Goal: Transaction & Acquisition: Subscribe to service/newsletter

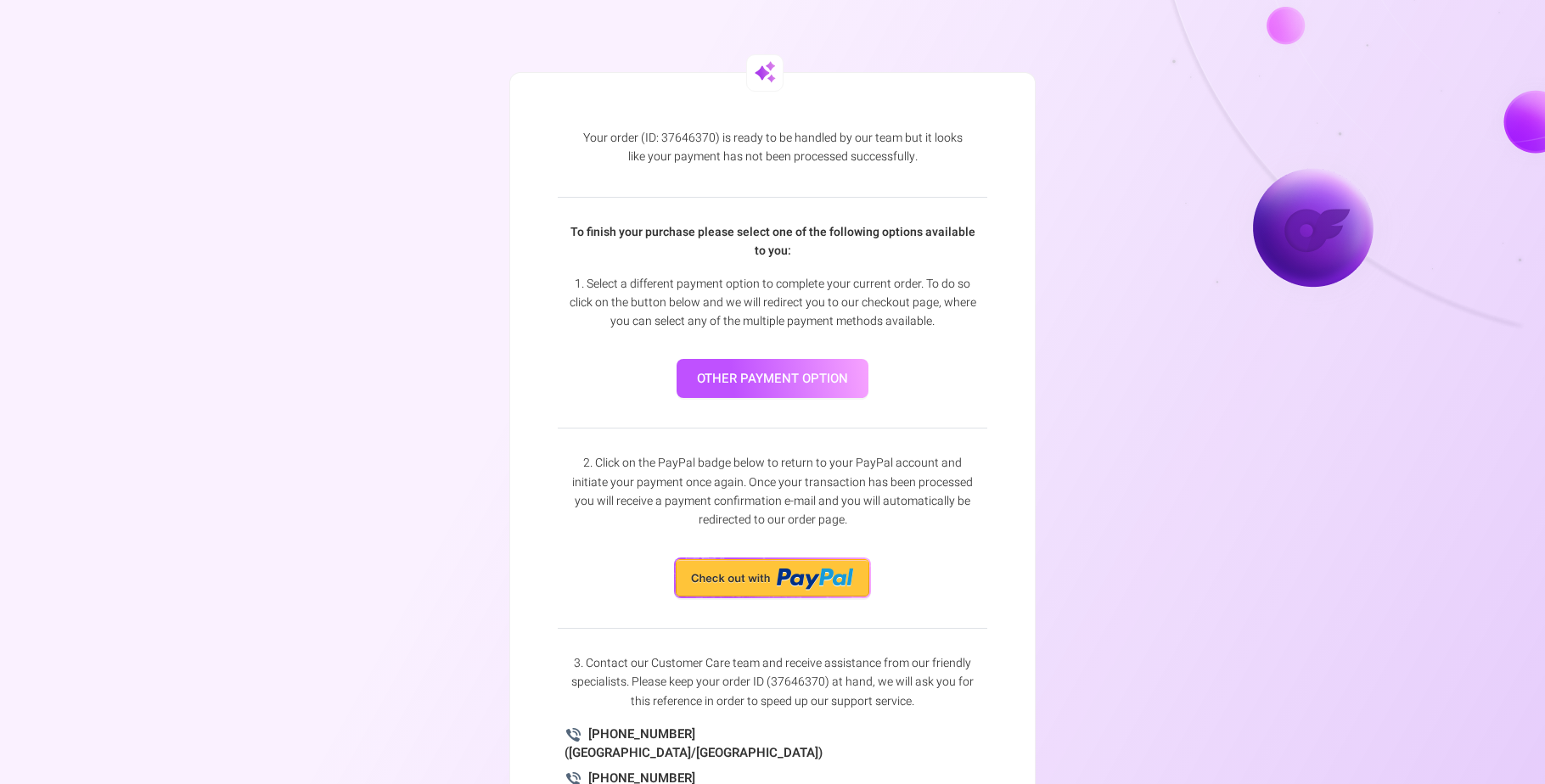
click at [802, 387] on link "other payment option" at bounding box center [772, 378] width 192 height 40
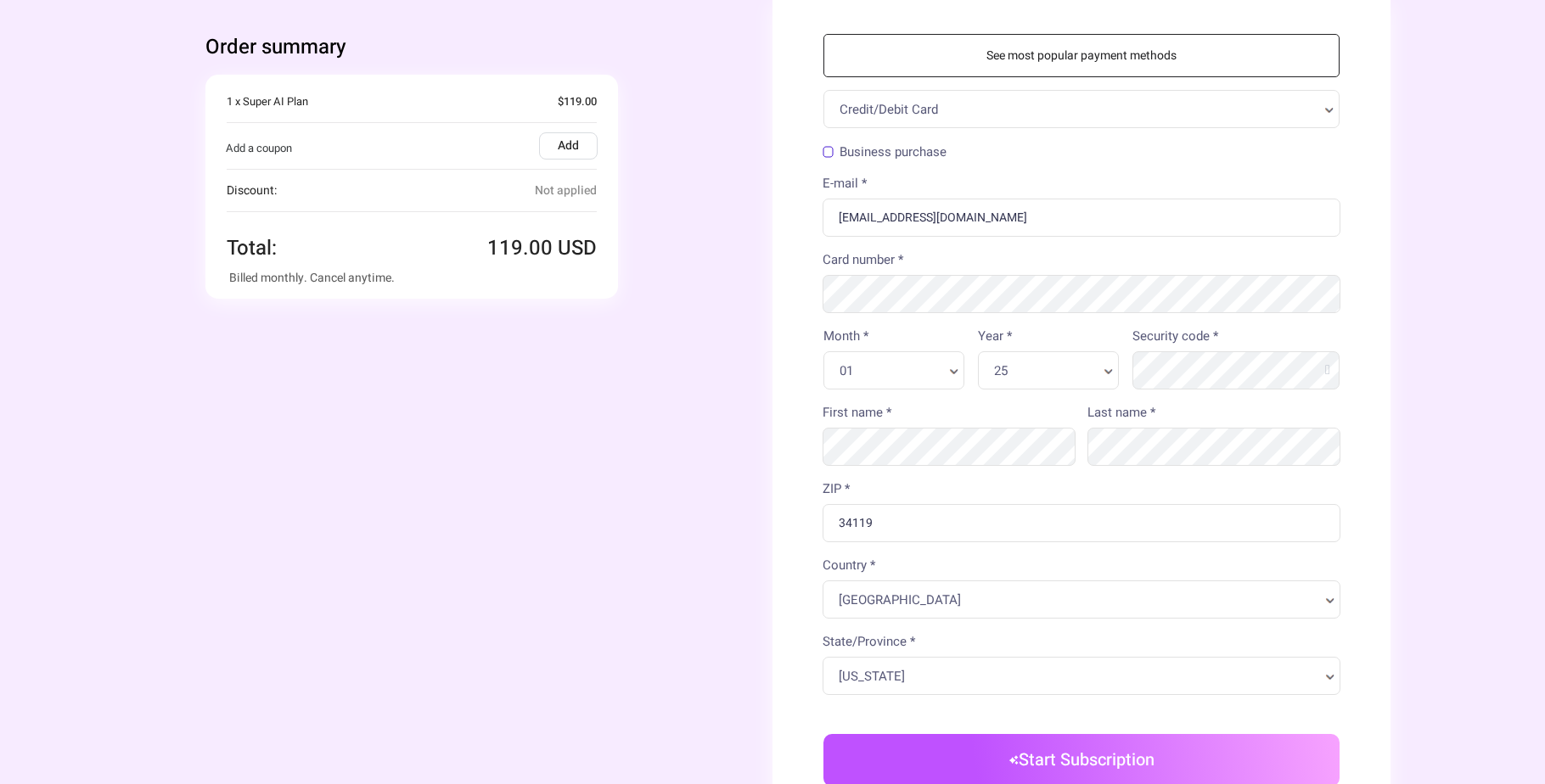
click at [912, 95] on div "Credit/Debit Card" at bounding box center [1082, 109] width 516 height 38
select select "14"
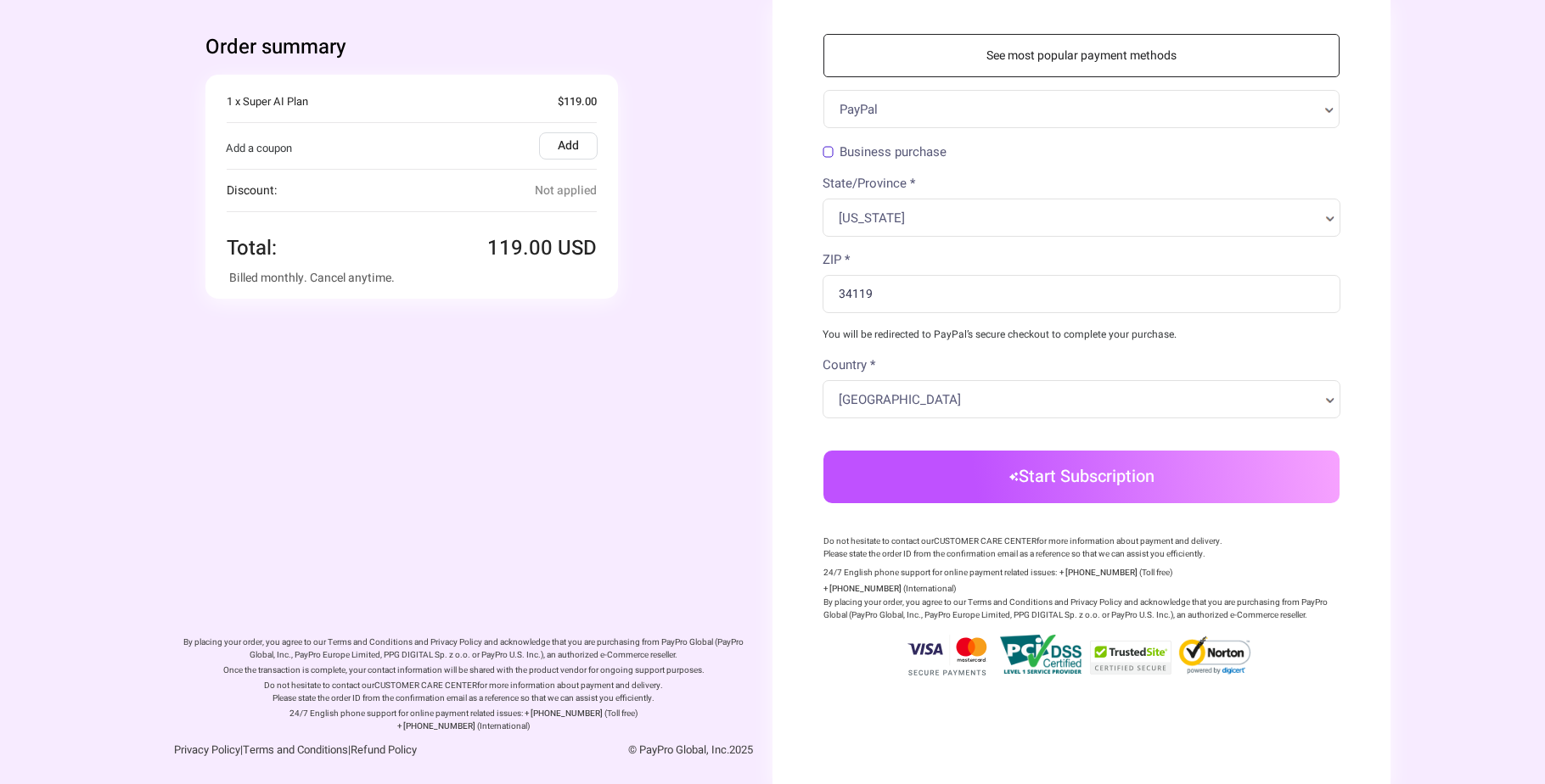
click at [1045, 500] on button "Start Subscription" at bounding box center [1082, 477] width 516 height 53
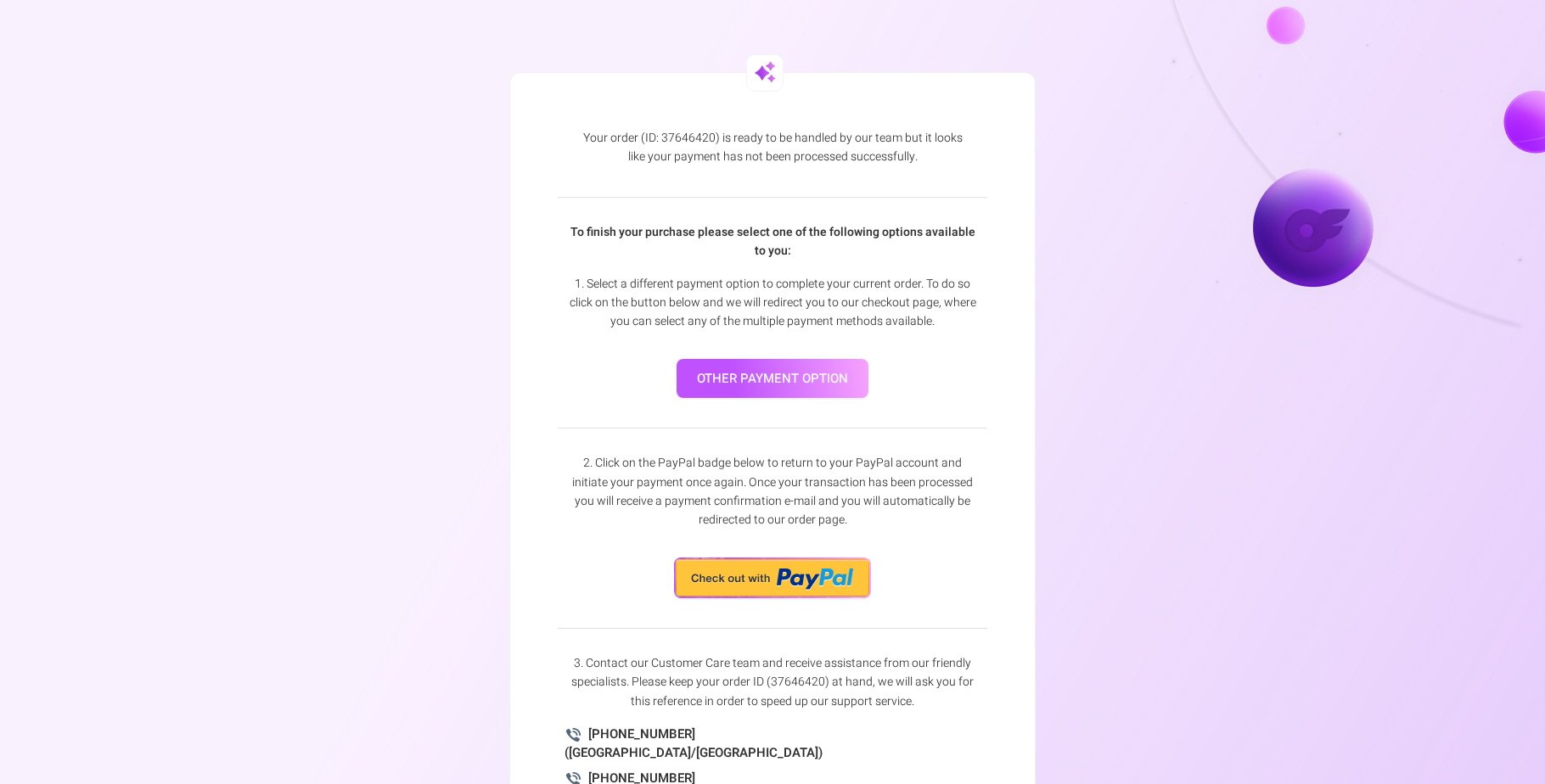
click at [819, 555] on div "2. Click on the PayPal badge below to return to your PayPal account and initiat…" at bounding box center [773, 514] width 430 height 170
click at [821, 558] on img at bounding box center [772, 578] width 197 height 41
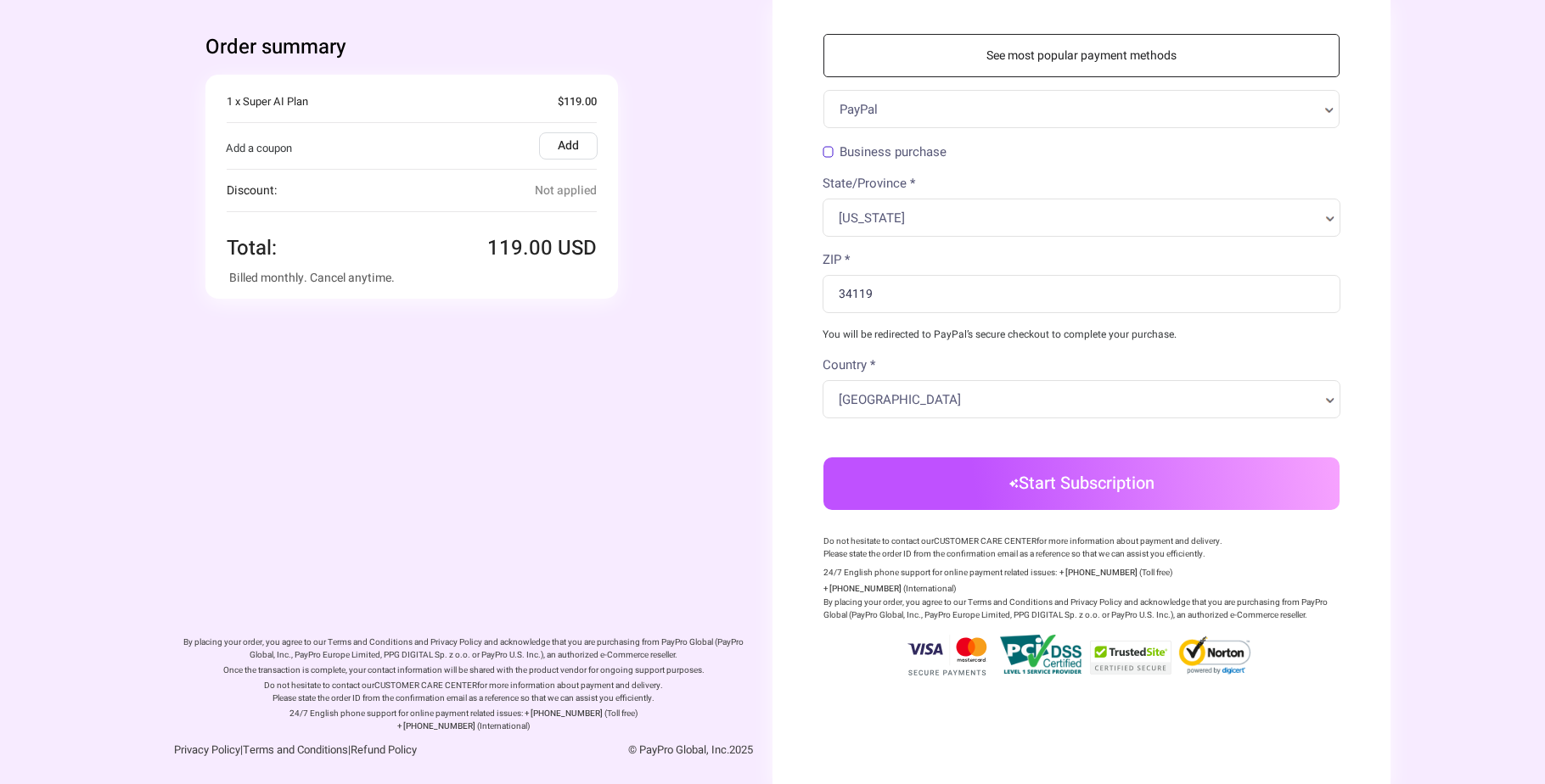
click at [1510, 556] on form "Order summary You're buying" at bounding box center [772, 392] width 1545 height 786
click at [985, 65] on link "See most popular payment methods" at bounding box center [1082, 55] width 516 height 43
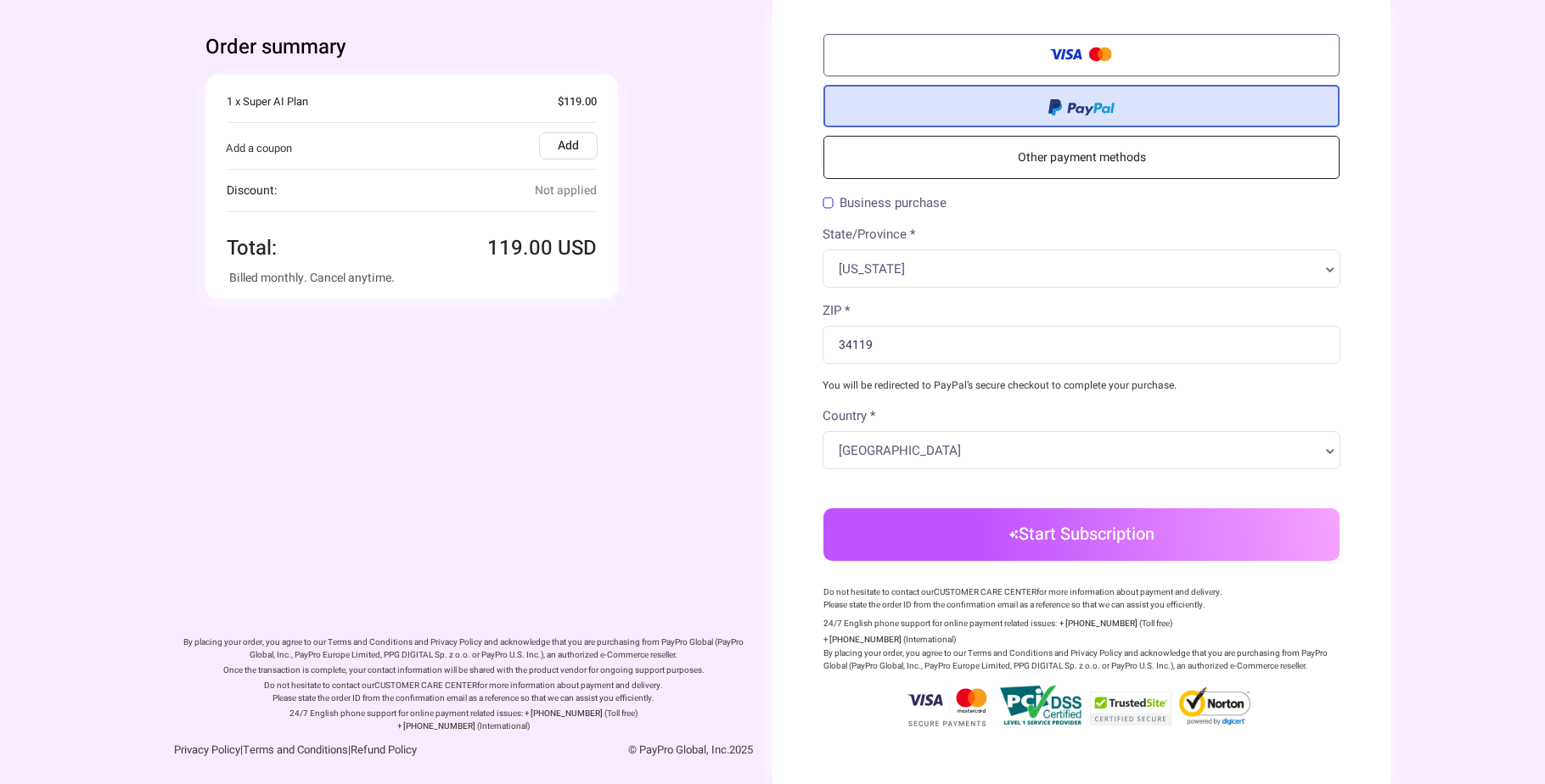
click at [1015, 158] on link "Other payment methods" at bounding box center [1082, 157] width 516 height 43
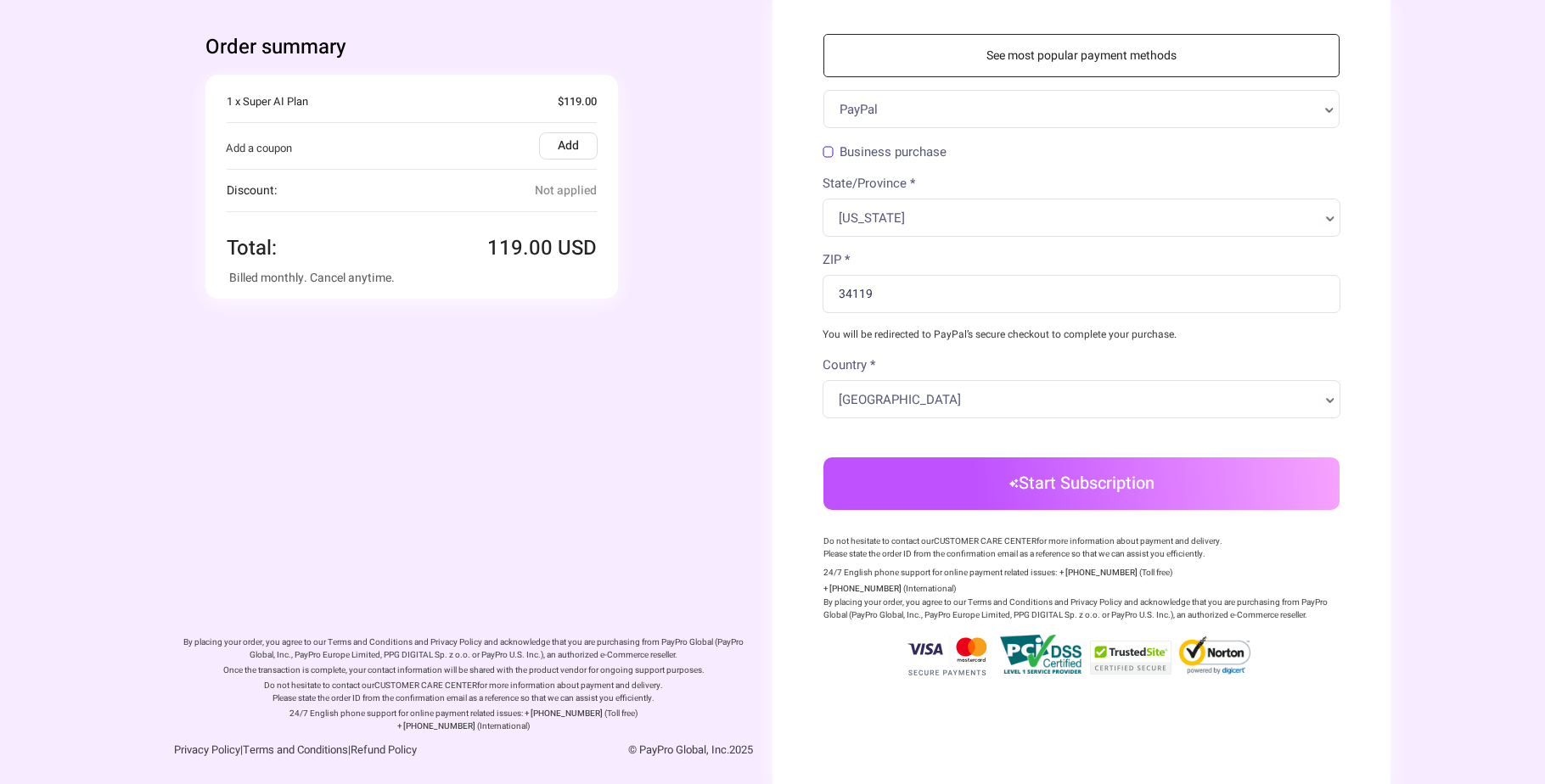
click at [1026, 43] on link "See most popular payment methods" at bounding box center [1082, 55] width 516 height 43
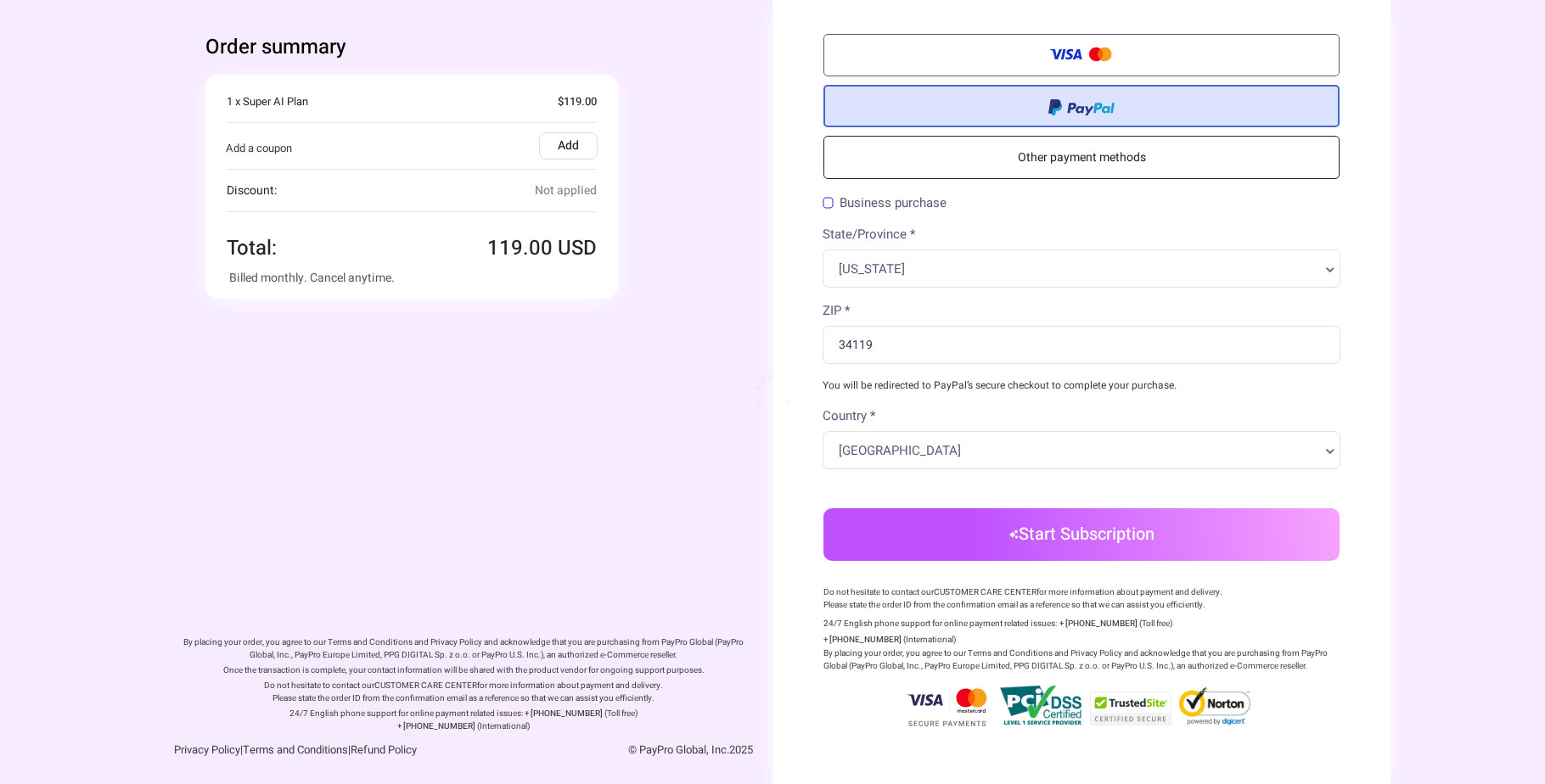
click at [1066, 114] on span at bounding box center [1081, 105] width 66 height 19
click at [0, 0] on input "radio" at bounding box center [0, 0] width 0 height 0
click at [1059, 65] on span at bounding box center [1081, 57] width 66 height 24
click at [0, 0] on input "Credit/Debit Card" at bounding box center [0, 0] width 0 height 0
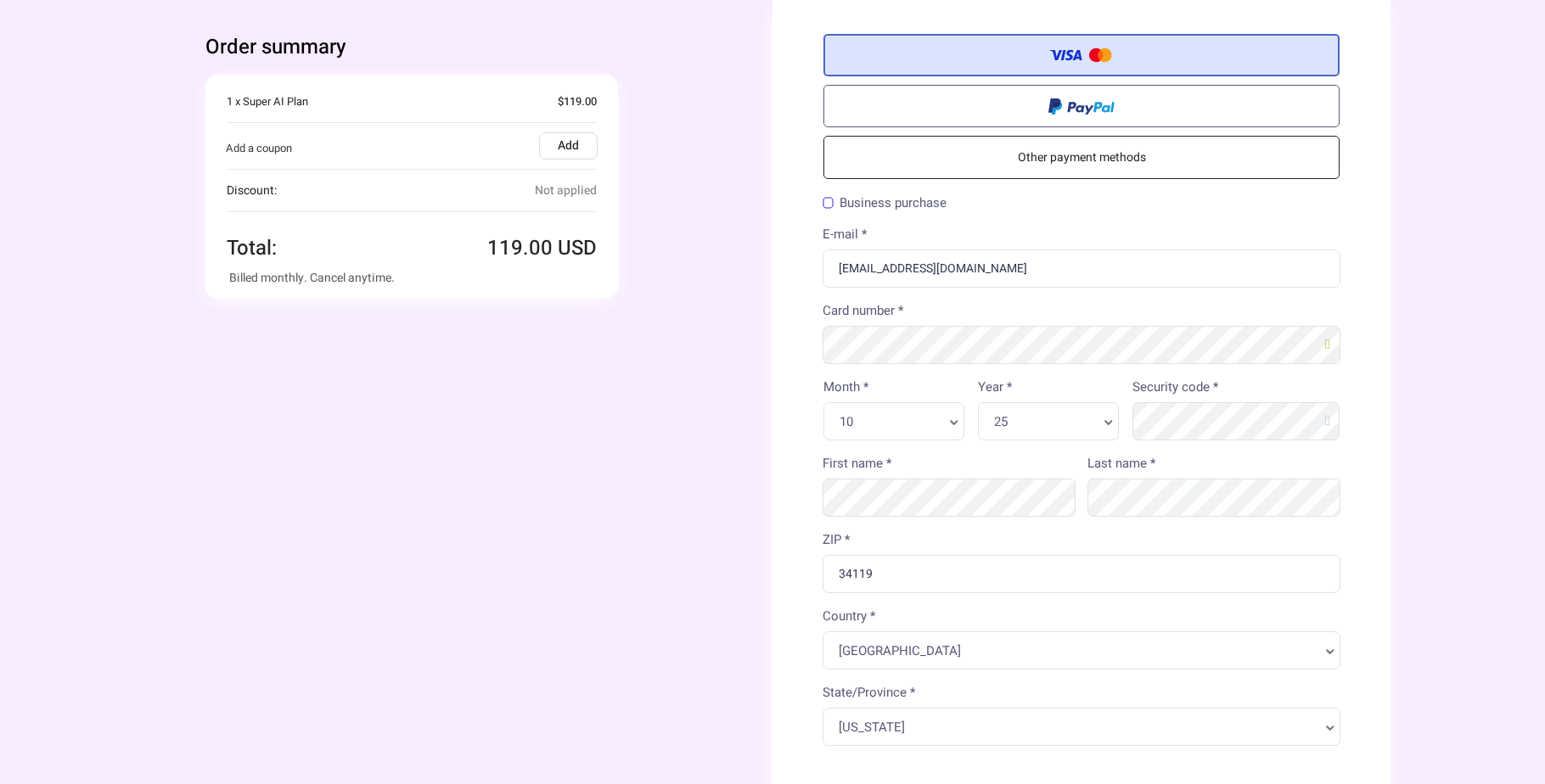
click at [1107, 406] on div "25 Year * Year *" at bounding box center [1048, 421] width 141 height 38
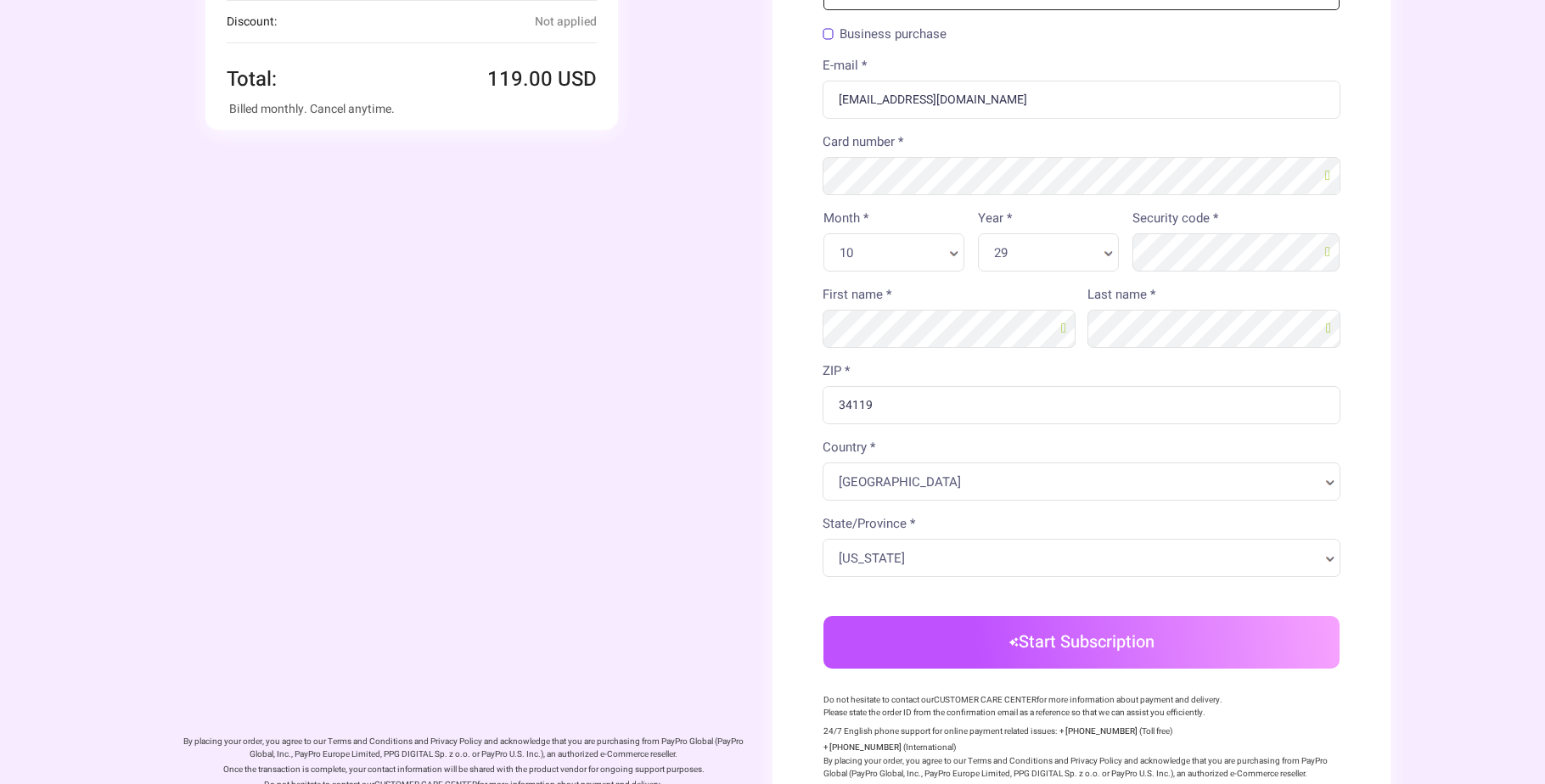
scroll to position [170, 0]
drag, startPoint x: 1115, startPoint y: 674, endPoint x: 1098, endPoint y: 646, distance: 32.8
click at [1115, 674] on div "Credit/Debit Card Other payment methods Billing Information Business purchase" at bounding box center [1082, 350] width 516 height 973
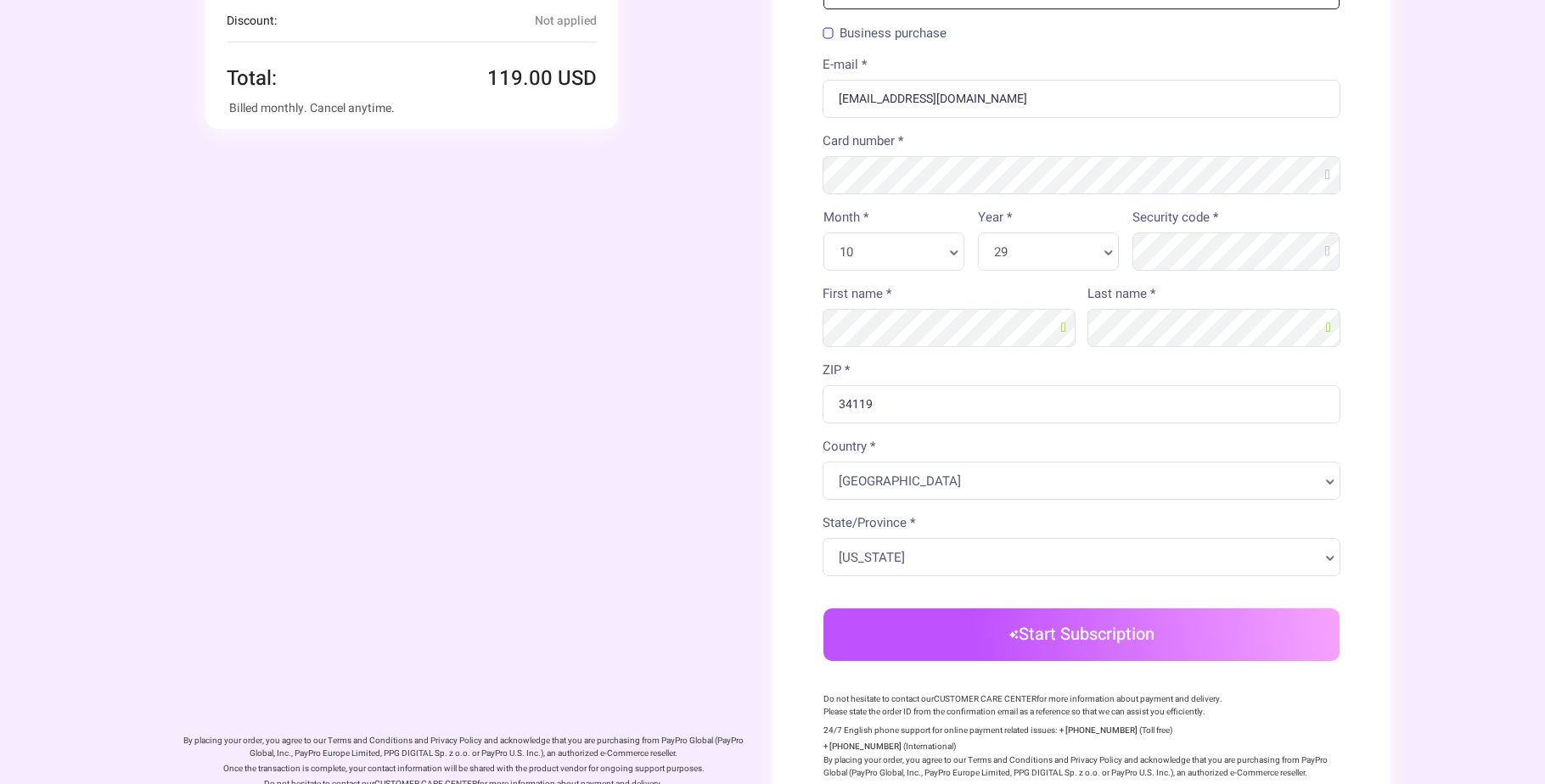
click at [1098, 646] on button "Start Subscription" at bounding box center [1082, 635] width 516 height 53
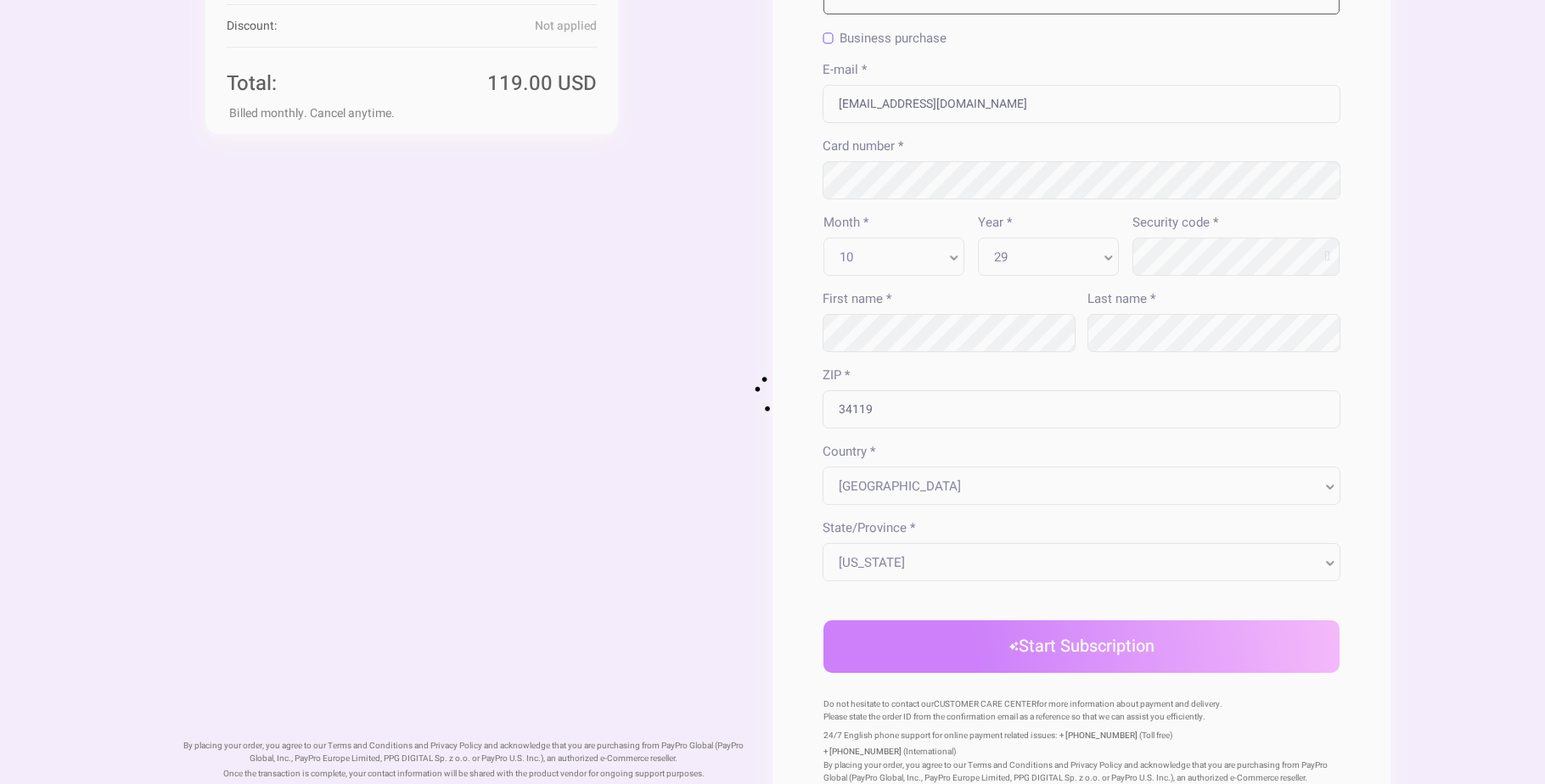
scroll to position [0, 0]
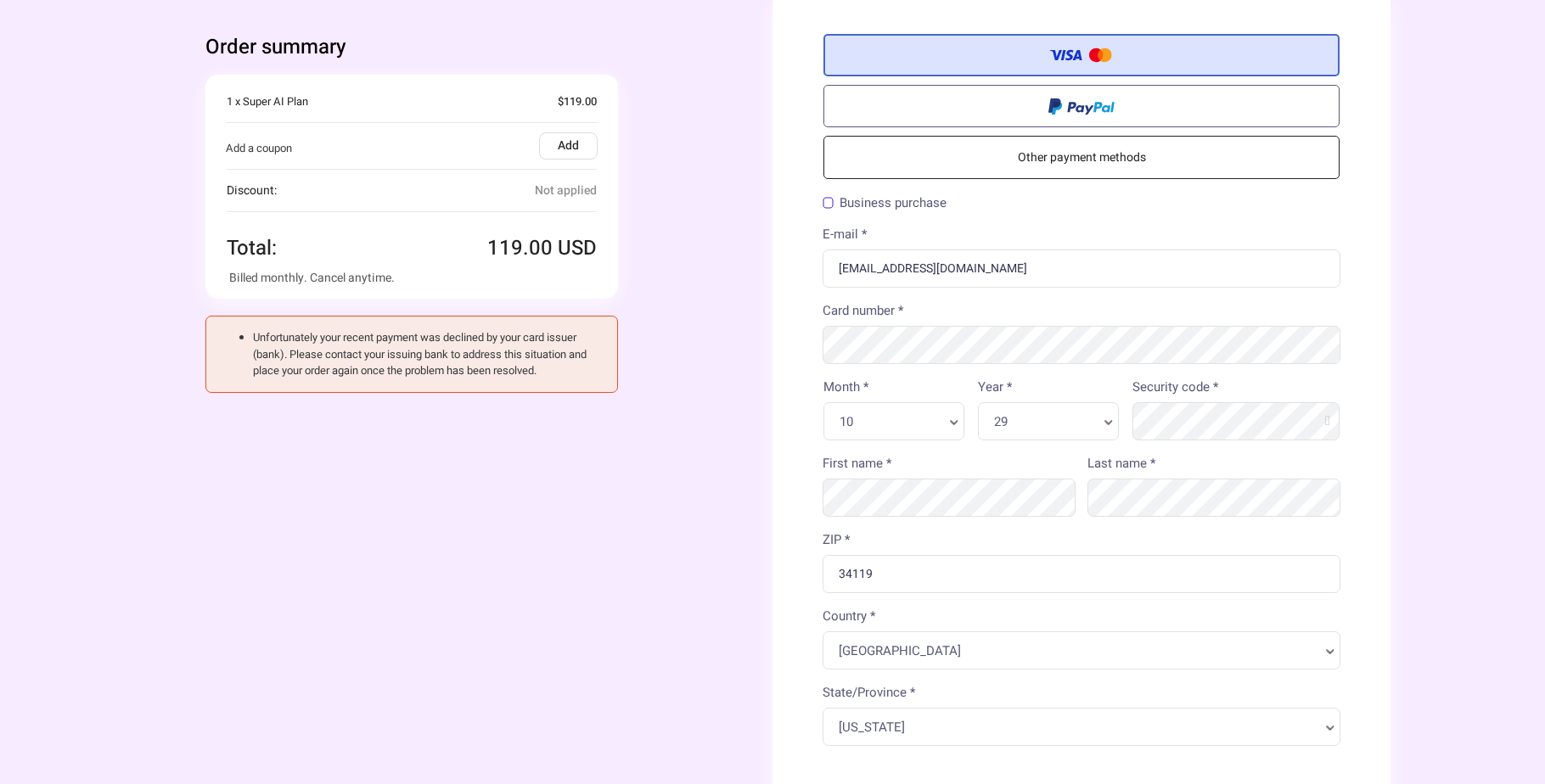
click at [1001, 149] on link "Other payment methods" at bounding box center [1082, 157] width 516 height 43
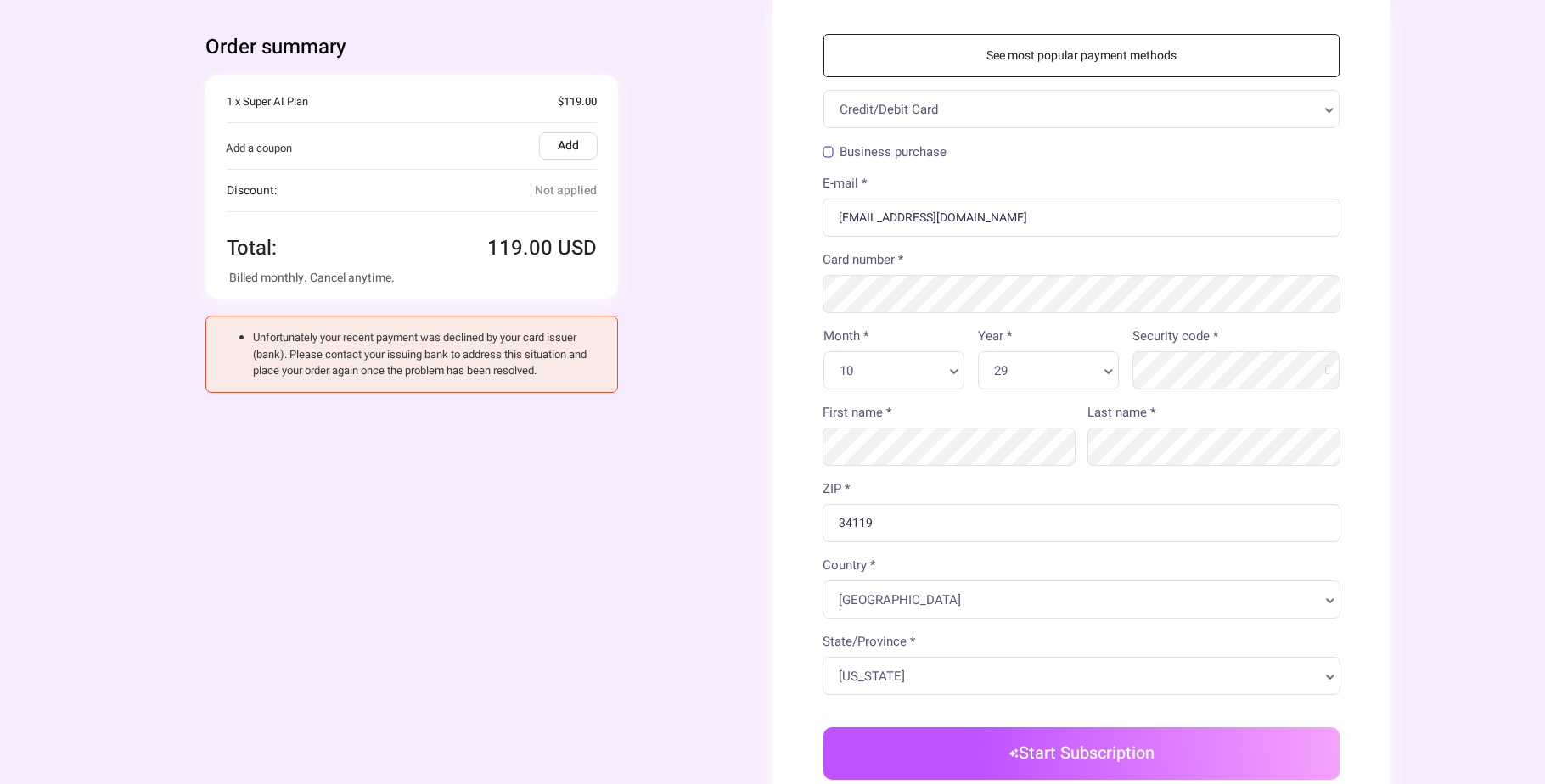
click at [1100, 773] on button "Start Subscription" at bounding box center [1082, 754] width 516 height 53
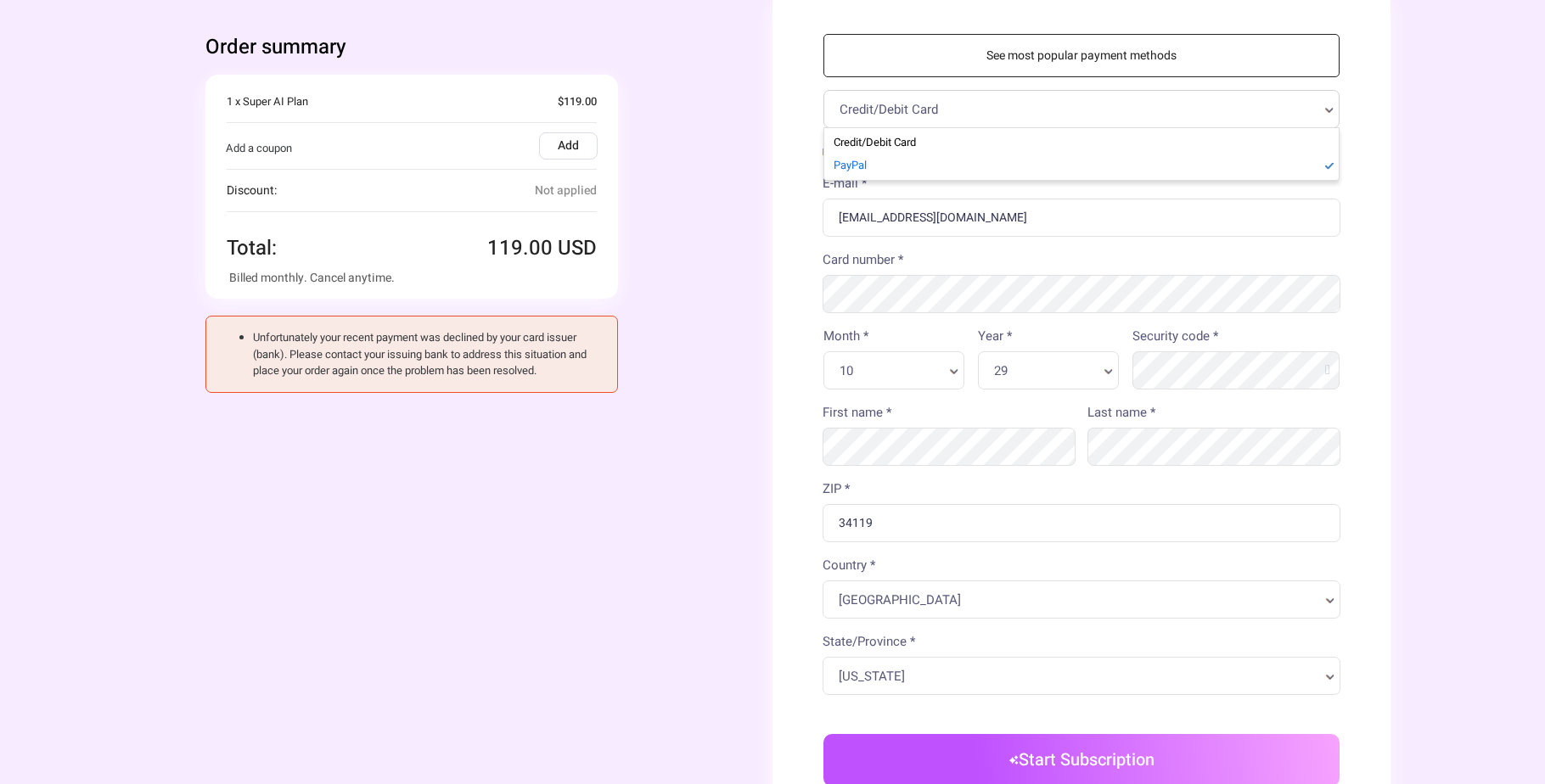
select select "14"
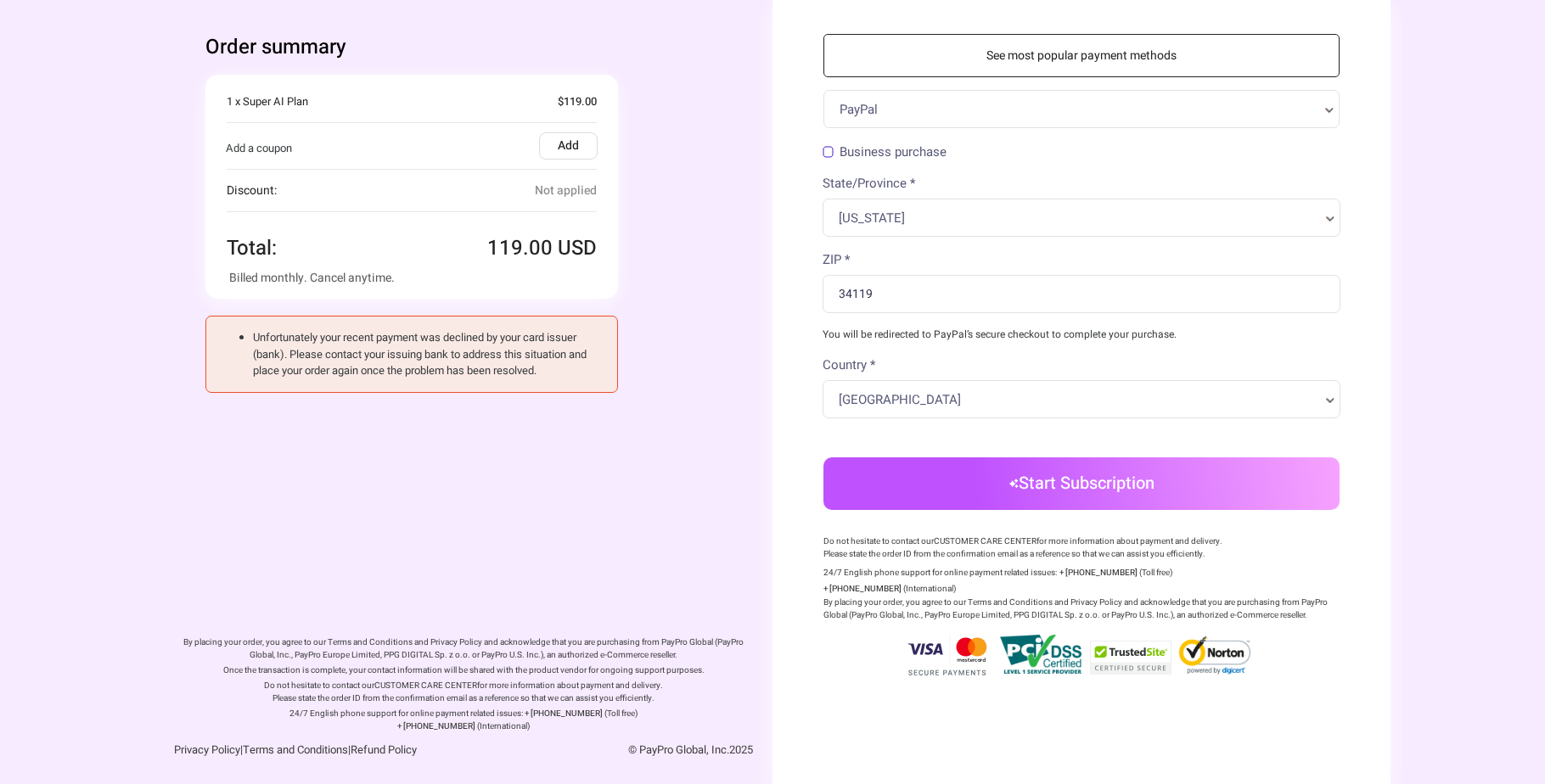
click at [918, 71] on link "See most popular payment methods" at bounding box center [1082, 55] width 516 height 43
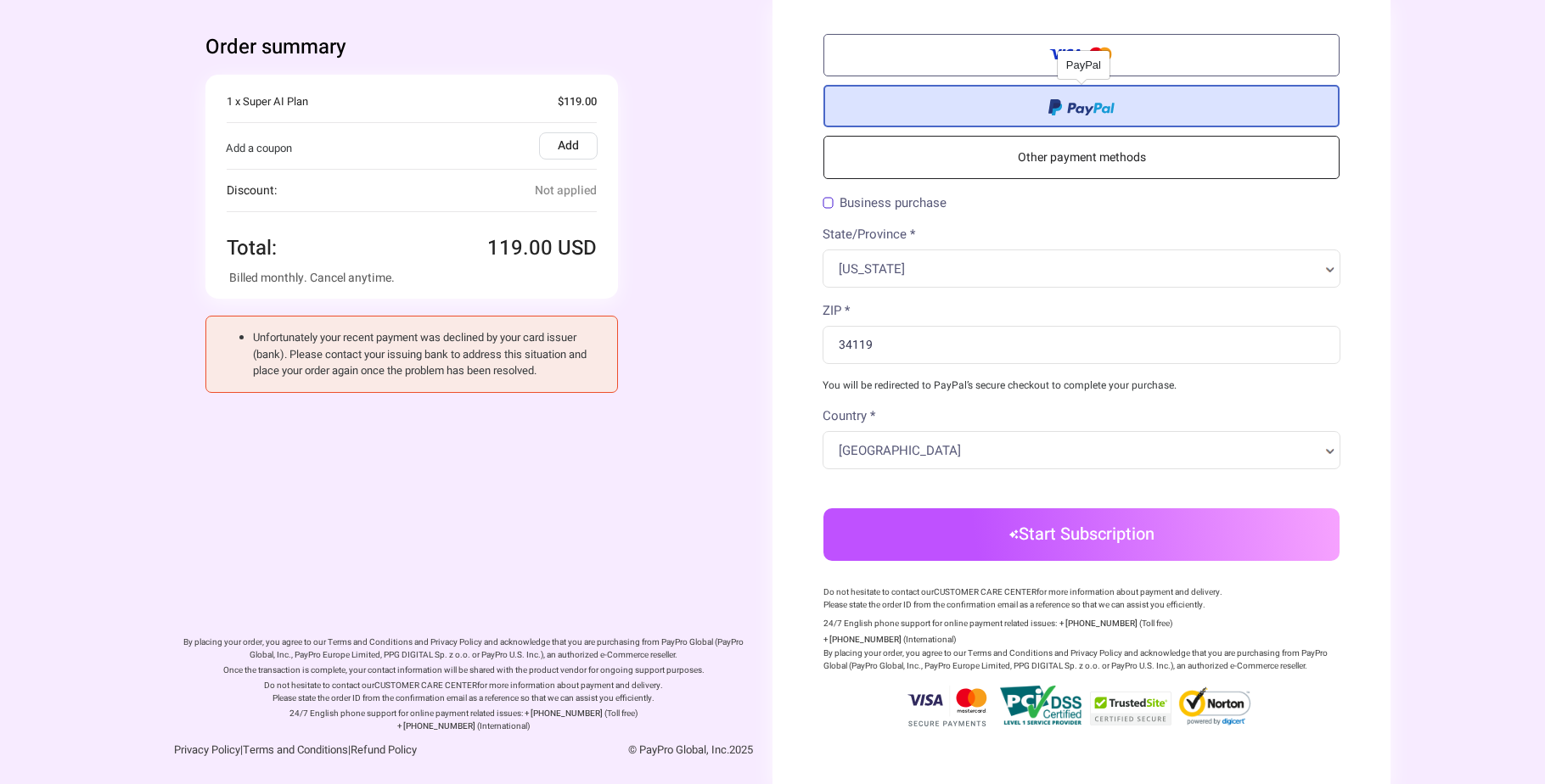
click at [914, 105] on label at bounding box center [1082, 106] width 516 height 42
click at [0, 0] on input "radio" at bounding box center [0, 0] width 0 height 0
